Goal: Transaction & Acquisition: Purchase product/service

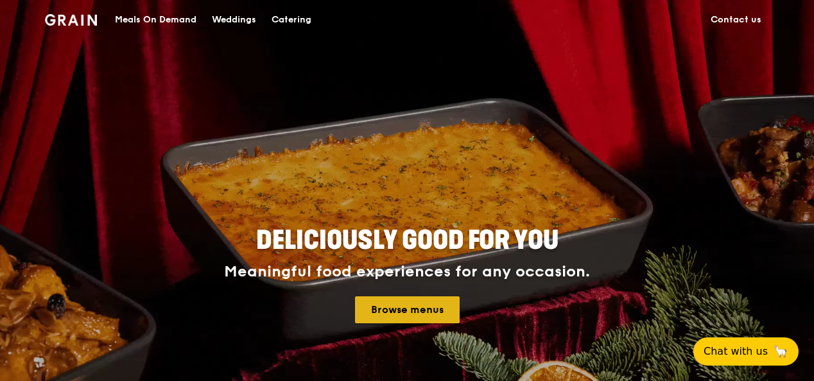
click at [416, 306] on link "Browse menus" at bounding box center [407, 309] width 105 height 27
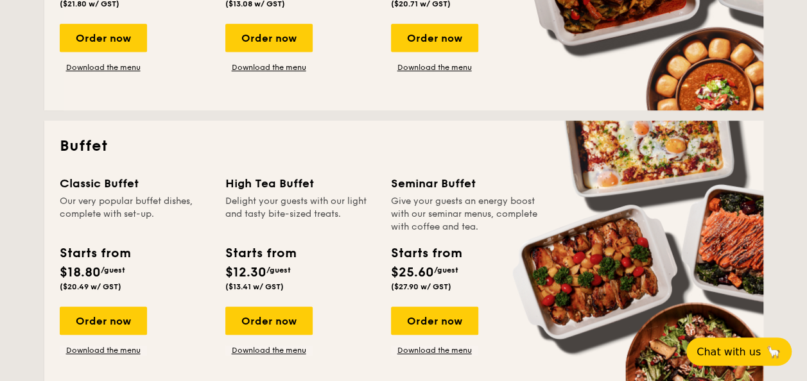
scroll to position [543, 0]
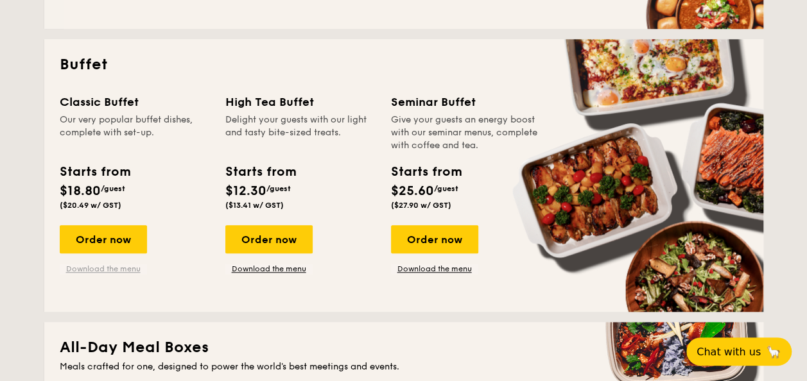
click at [114, 265] on link "Download the menu" at bounding box center [103, 269] width 87 height 10
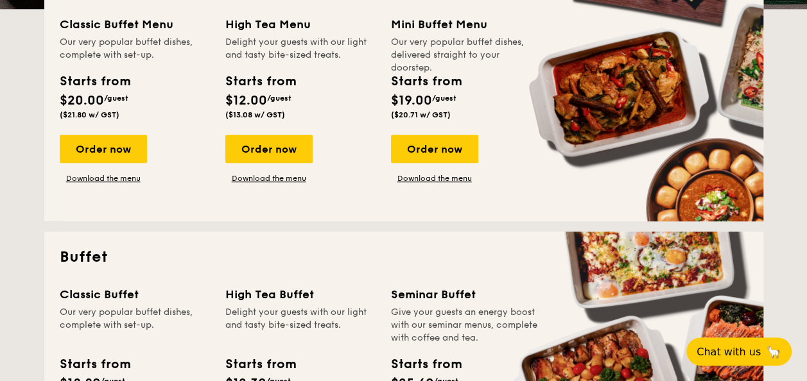
scroll to position [0, 0]
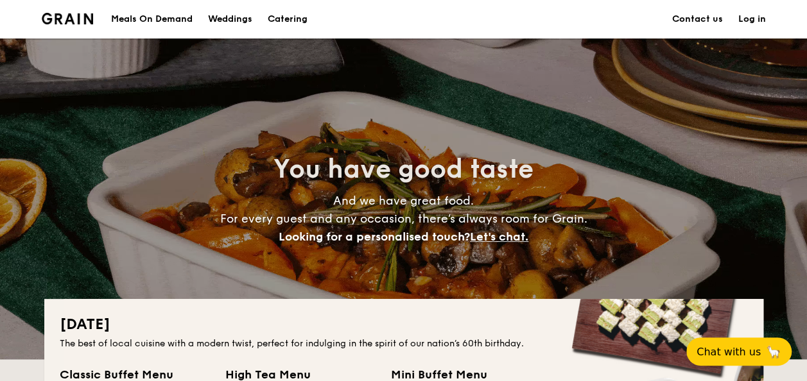
click at [159, 18] on div "Meals On Demand" at bounding box center [152, 19] width 82 height 39
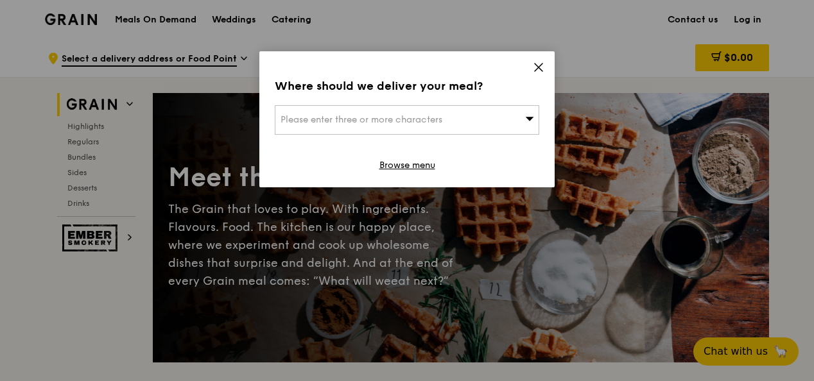
click at [538, 71] on icon at bounding box center [539, 68] width 12 height 12
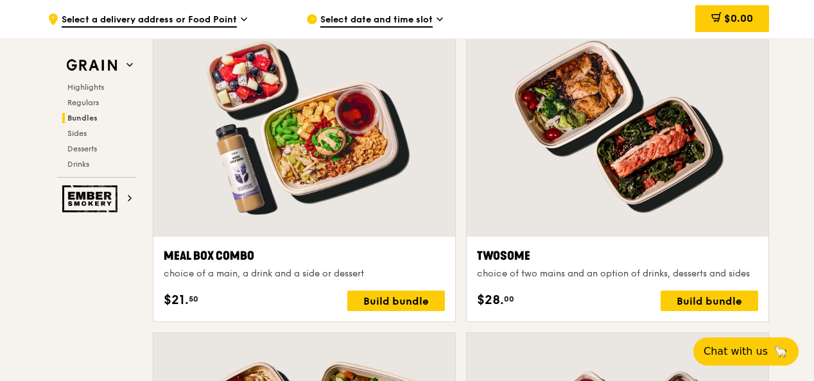
scroll to position [2246, 0]
